Goal: Transaction & Acquisition: Download file/media

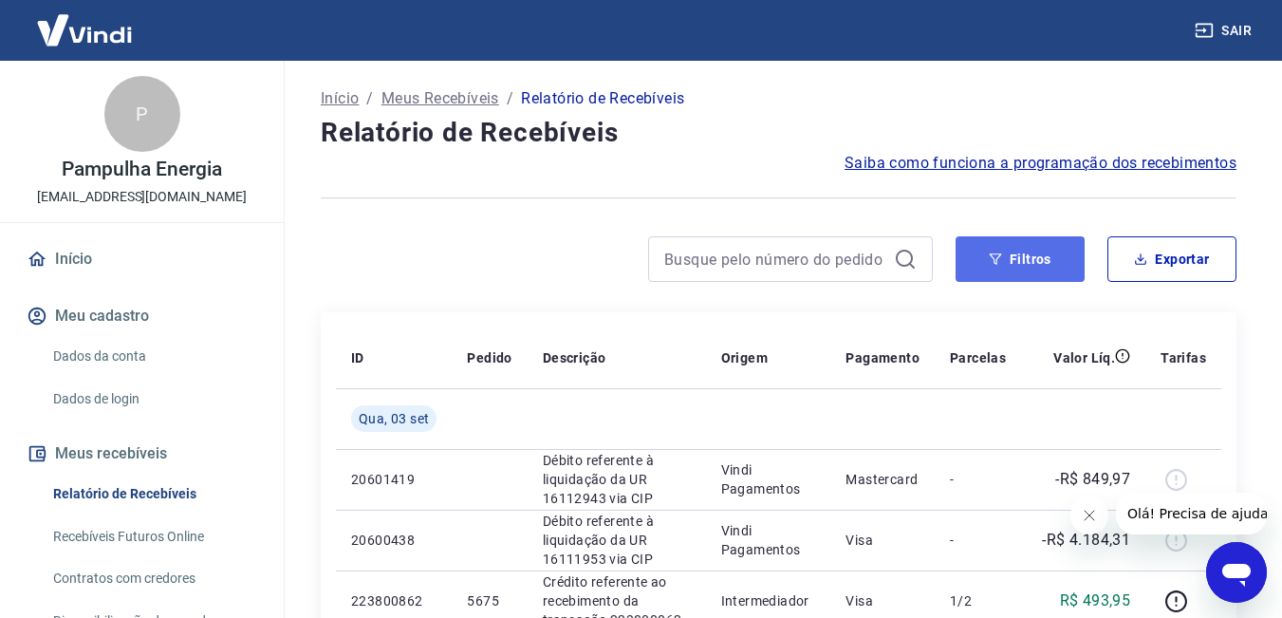
click at [1036, 256] on button "Filtros" at bounding box center [1020, 259] width 129 height 46
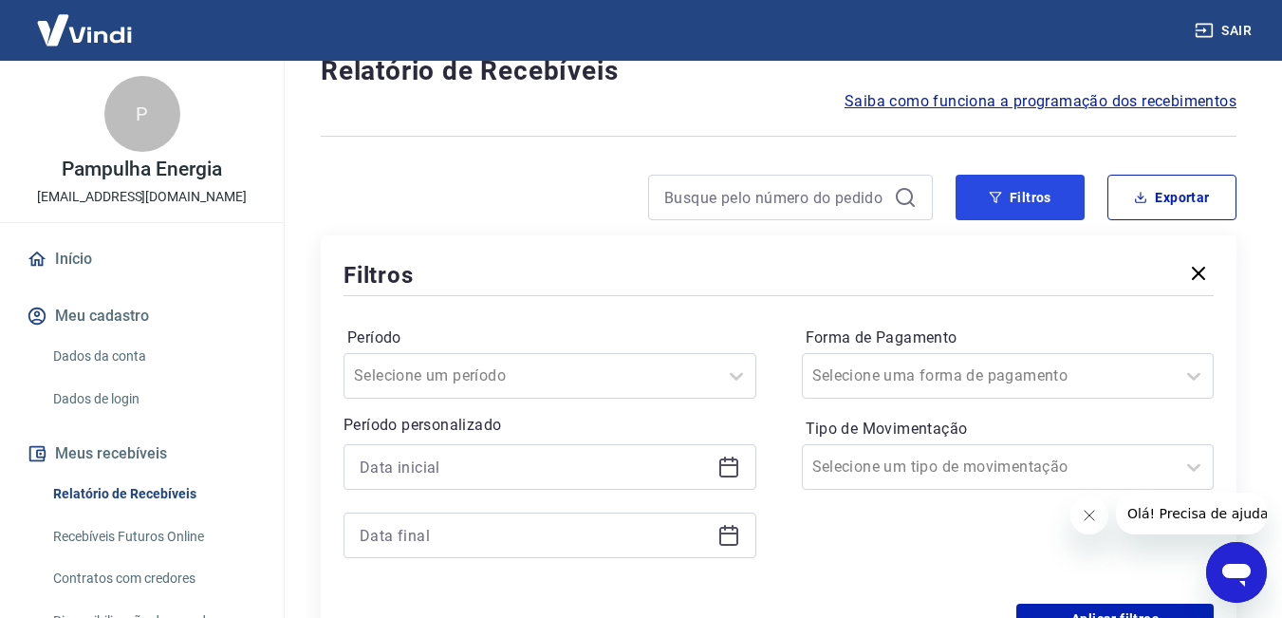
scroll to position [95, 0]
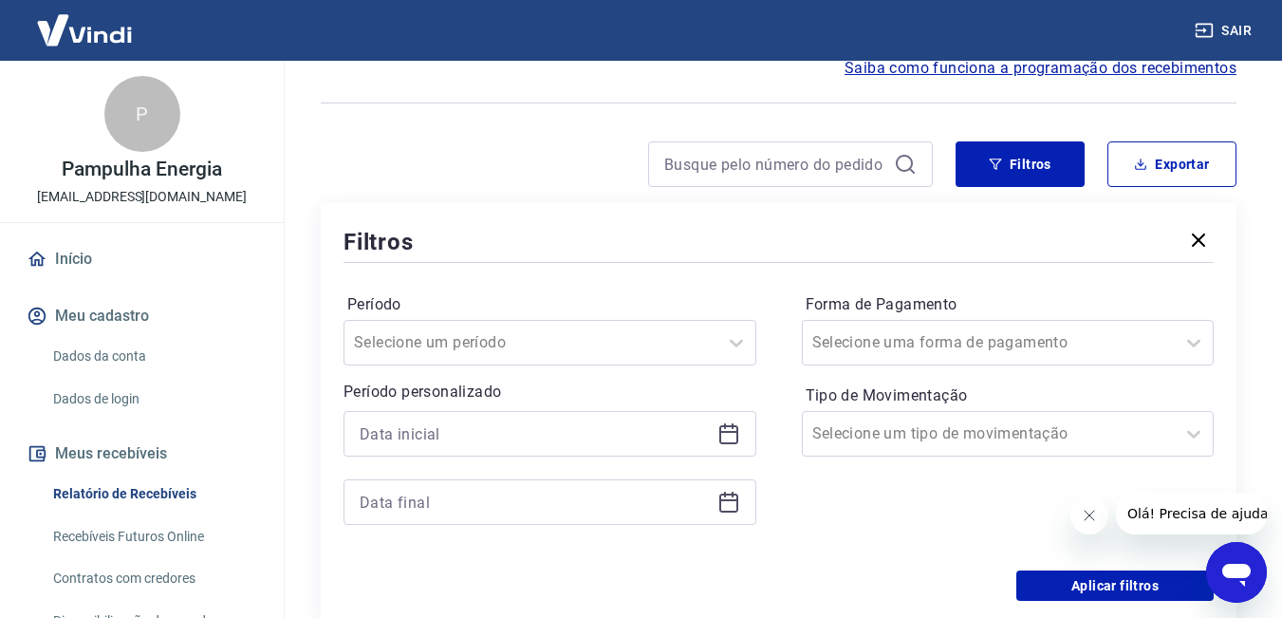
click at [723, 433] on icon at bounding box center [728, 432] width 19 height 2
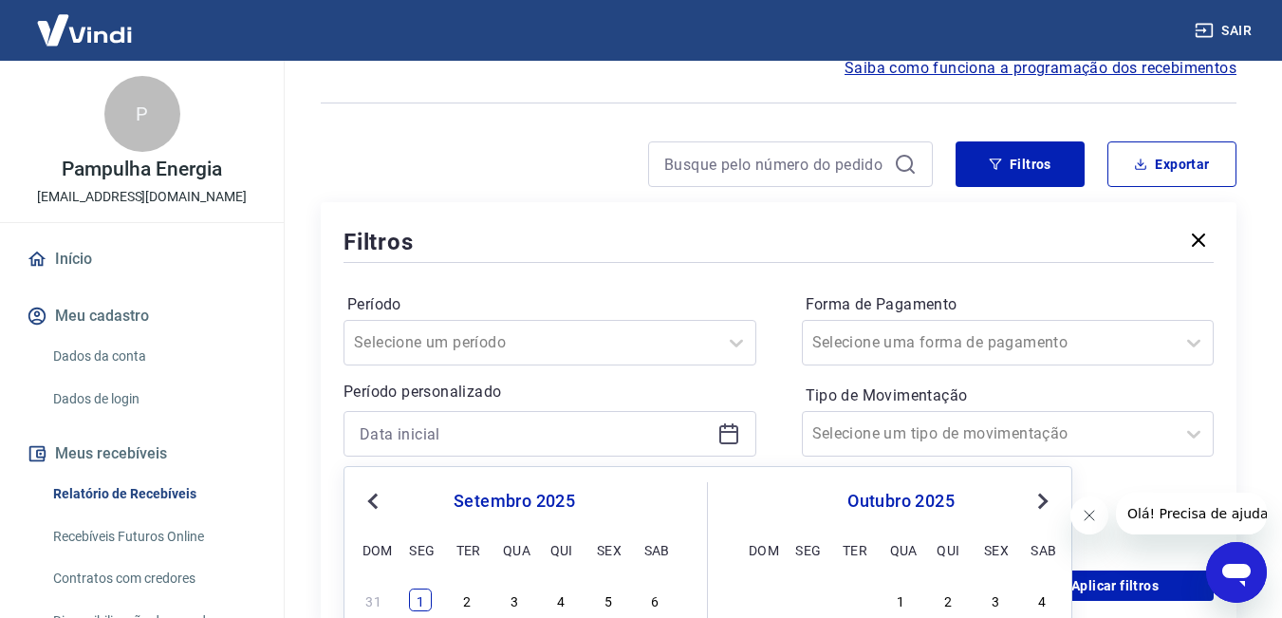
click at [428, 592] on div "1" at bounding box center [420, 599] width 23 height 23
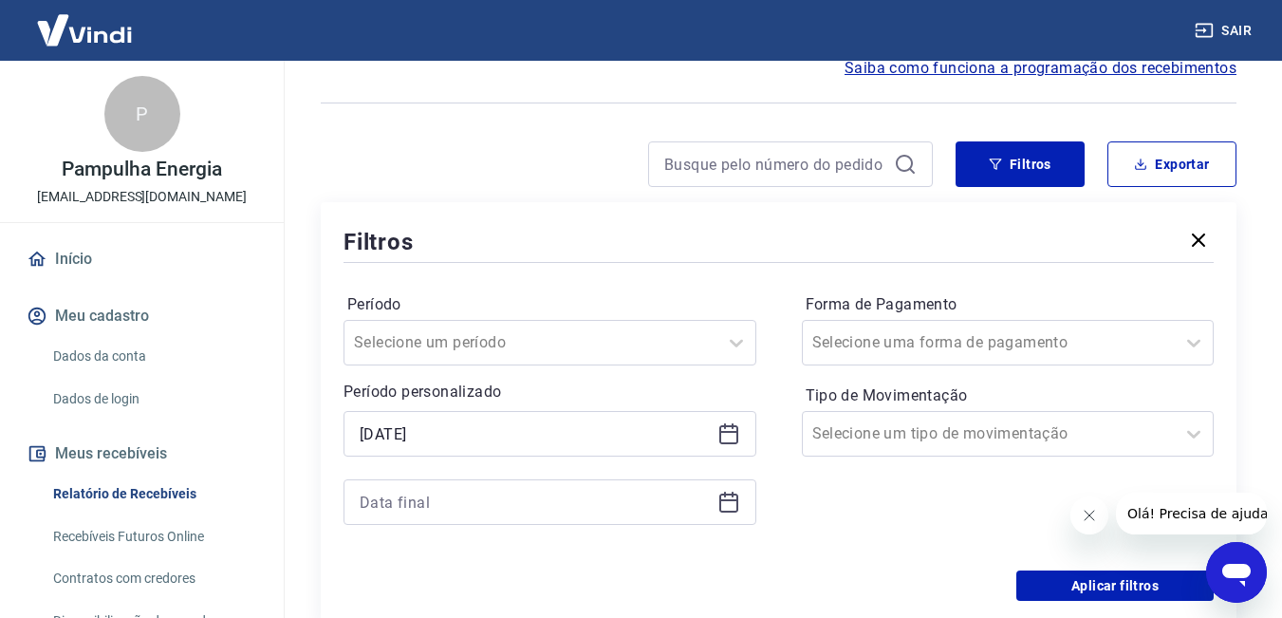
type input "[DATE]"
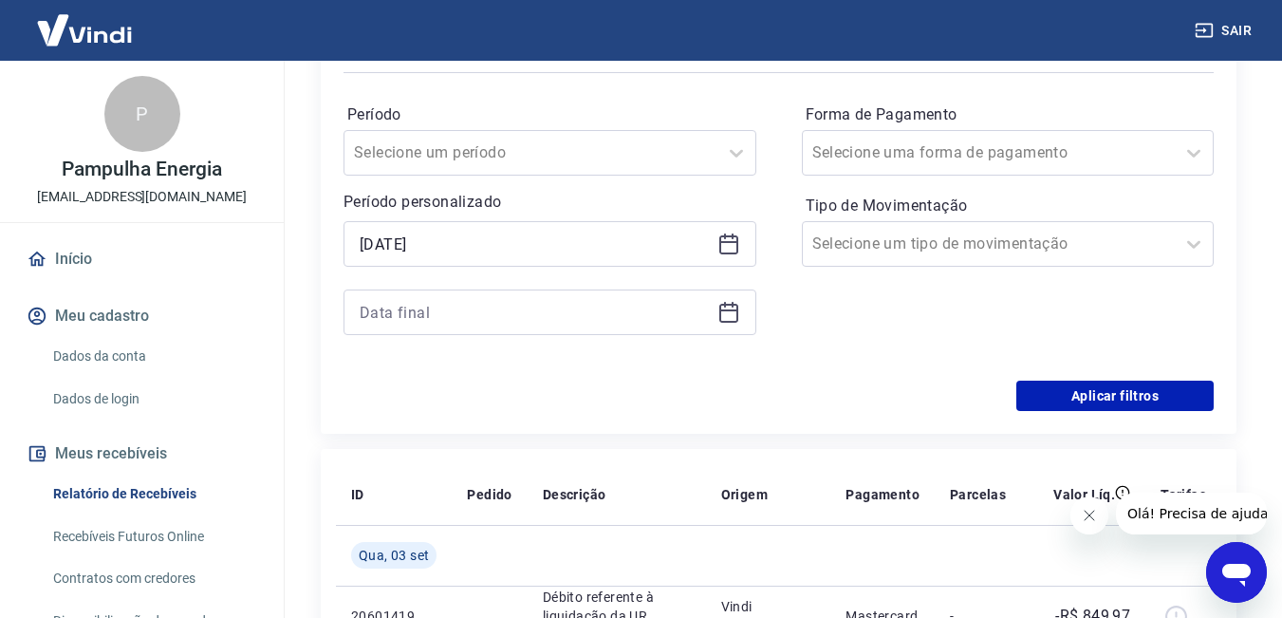
click at [721, 306] on icon at bounding box center [728, 313] width 19 height 19
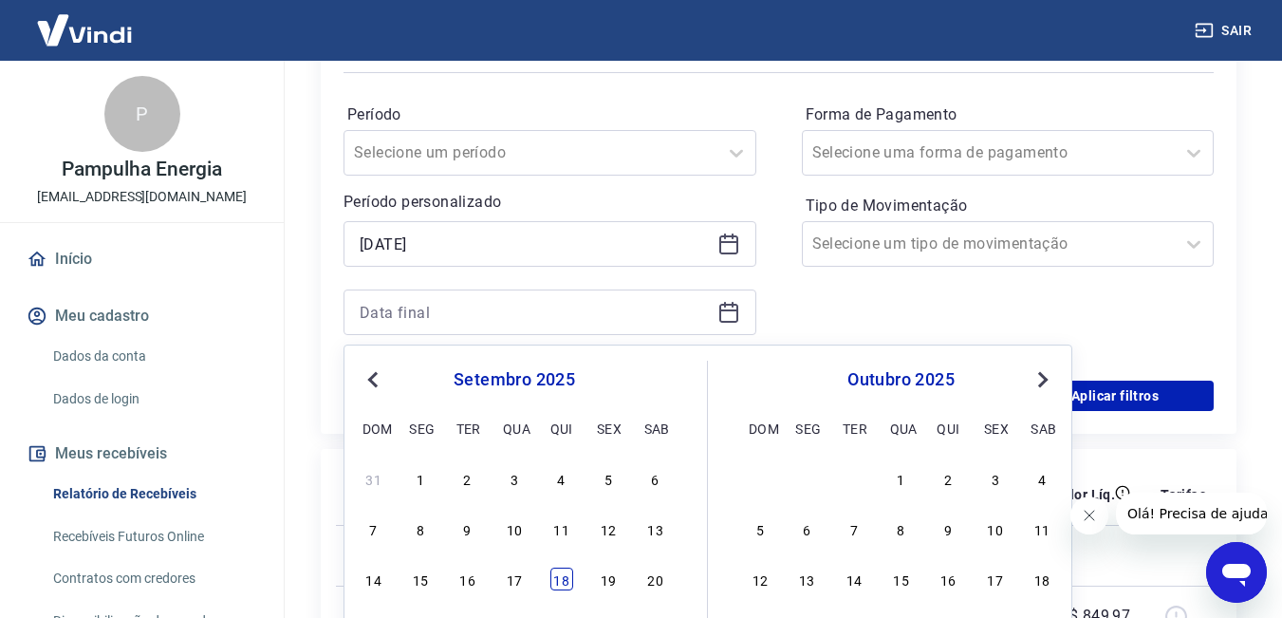
click at [554, 572] on div "18" at bounding box center [561, 578] width 23 height 23
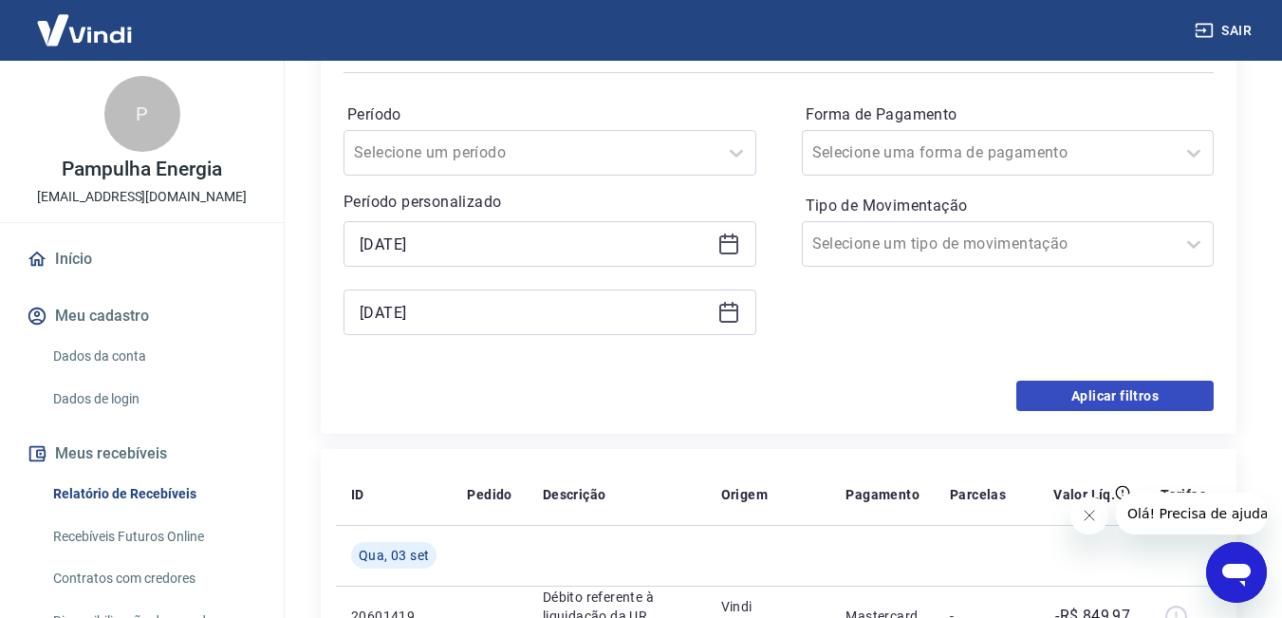
type input "[DATE]"
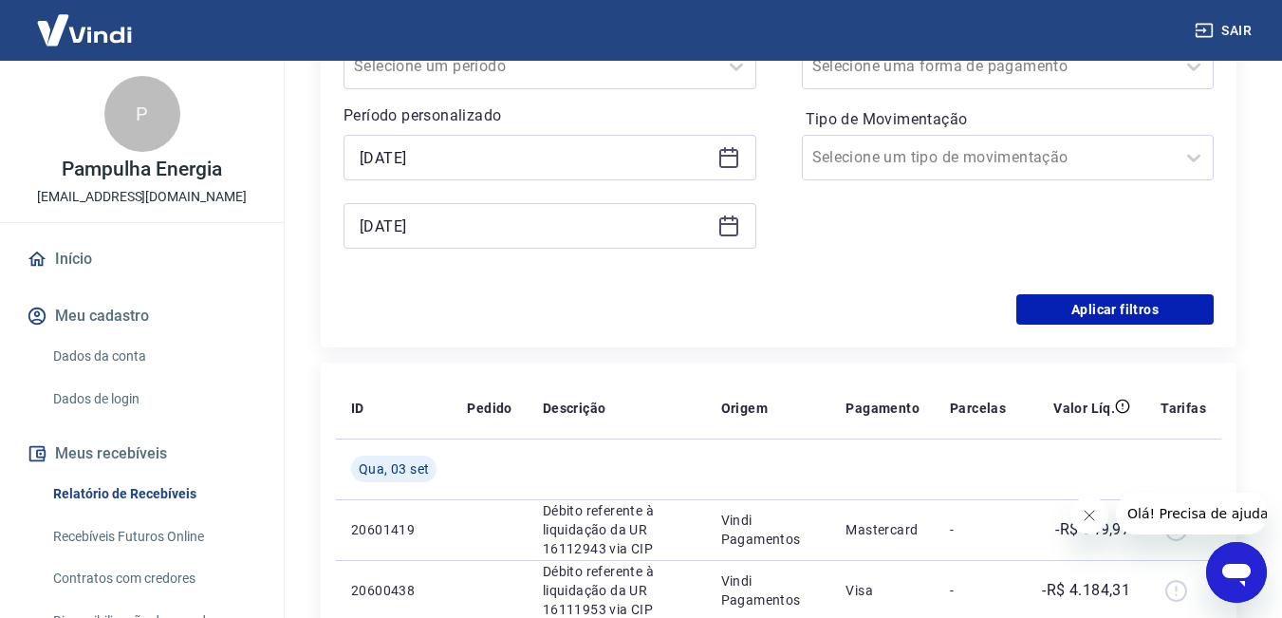
scroll to position [474, 0]
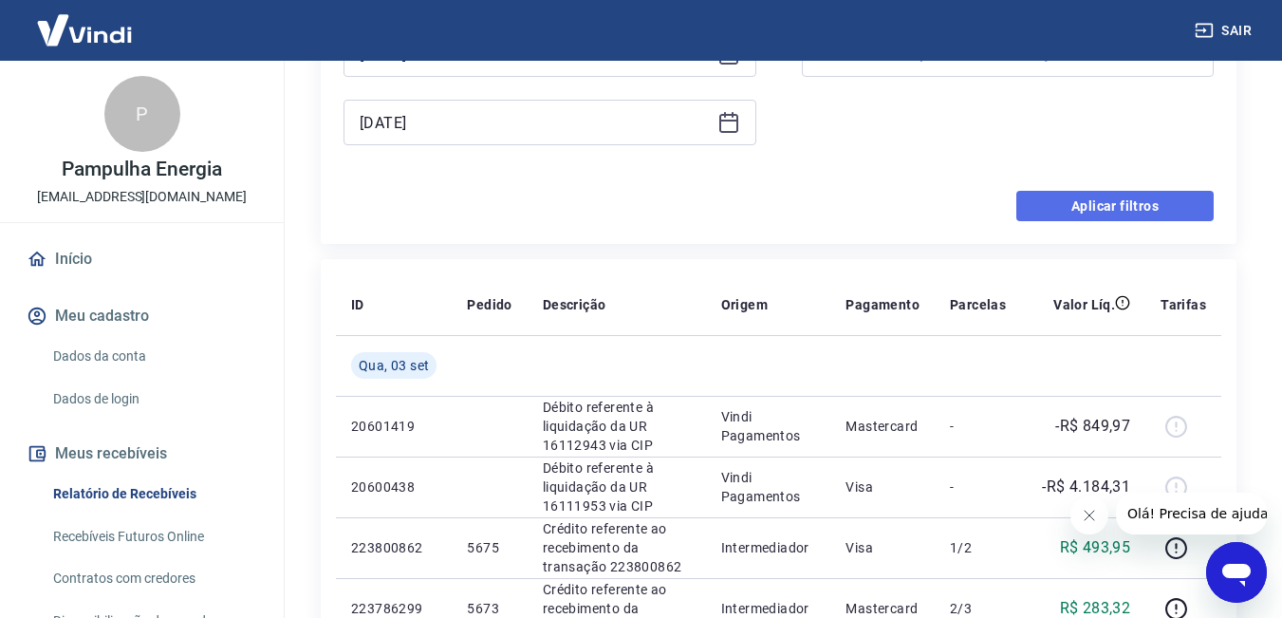
click at [1108, 207] on button "Aplicar filtros" at bounding box center [1114, 206] width 197 height 30
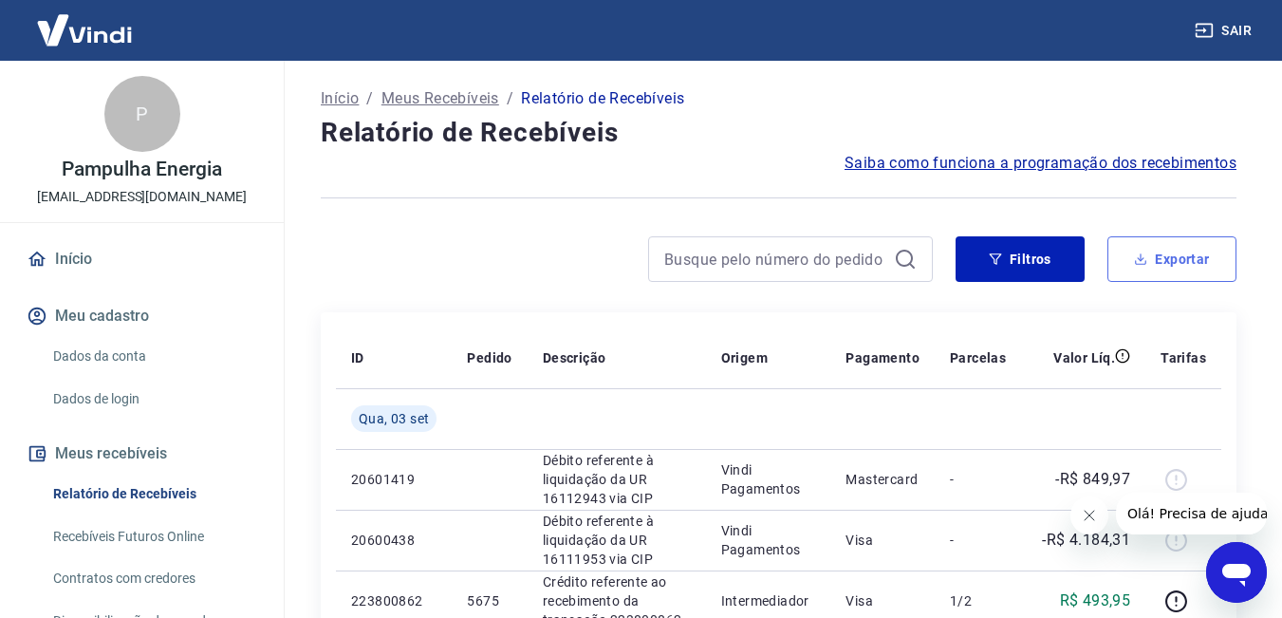
click at [1136, 252] on icon "button" at bounding box center [1140, 258] width 13 height 13
type input "[DATE]"
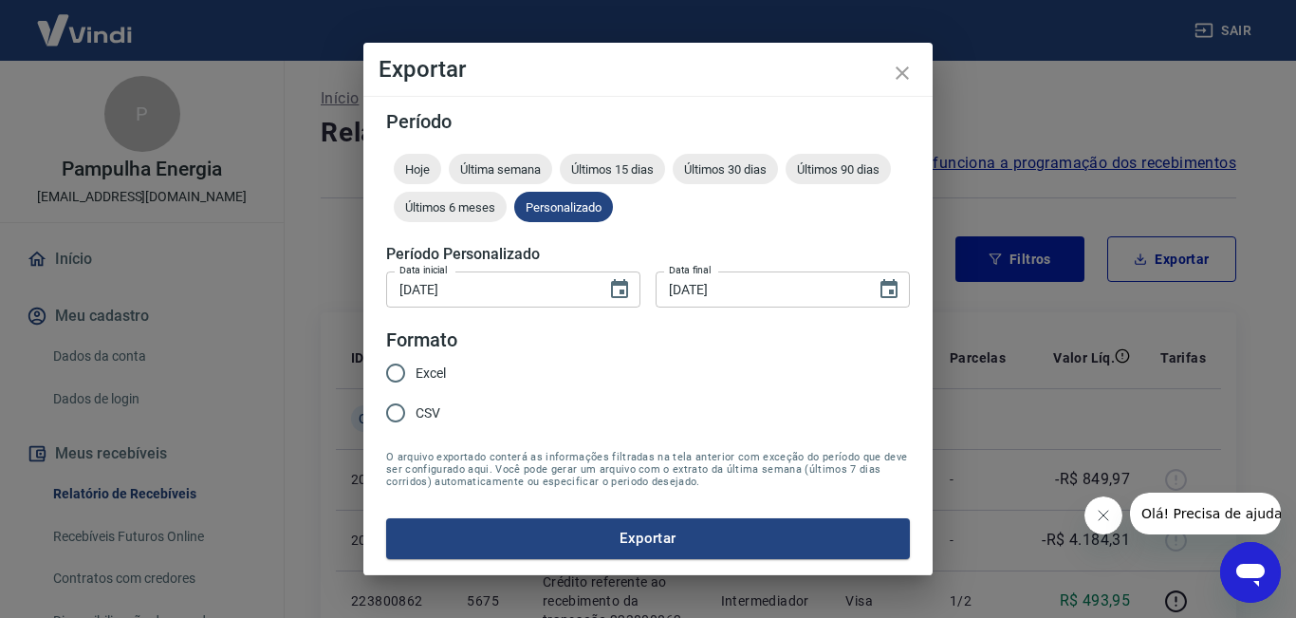
click at [401, 409] on input "CSV" at bounding box center [396, 413] width 40 height 40
radio input "true"
click at [574, 534] on button "Exportar" at bounding box center [648, 538] width 524 height 40
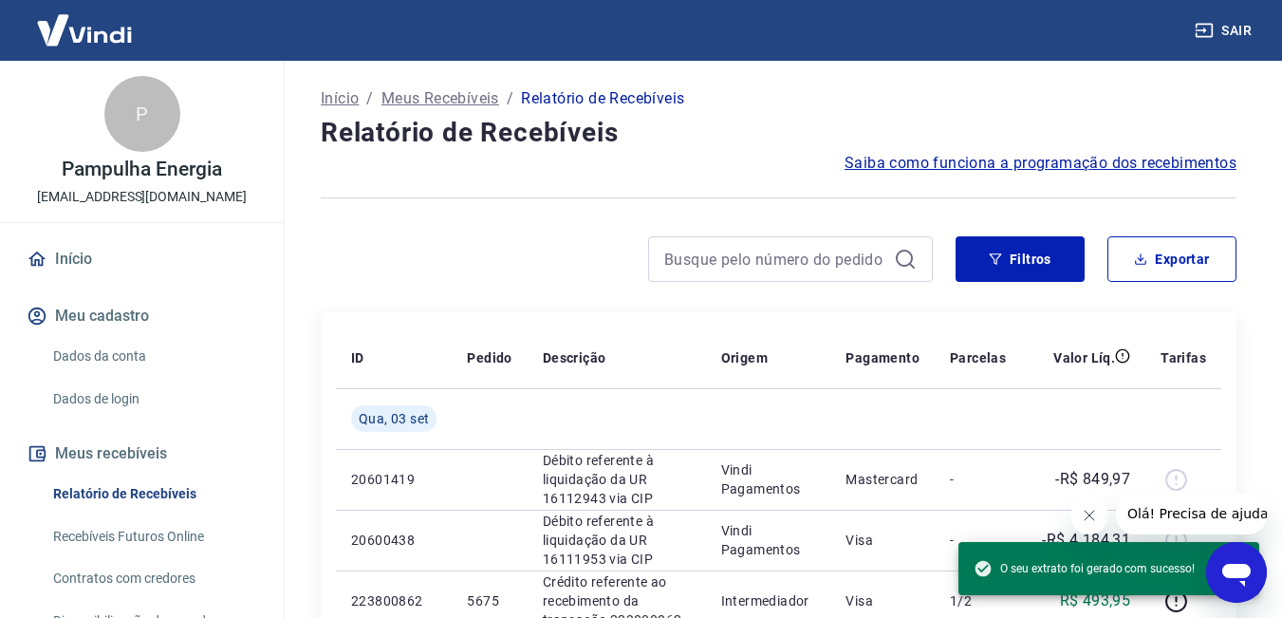
click at [1230, 25] on button "Sair" at bounding box center [1225, 30] width 68 height 35
